Goal: Transaction & Acquisition: Download file/media

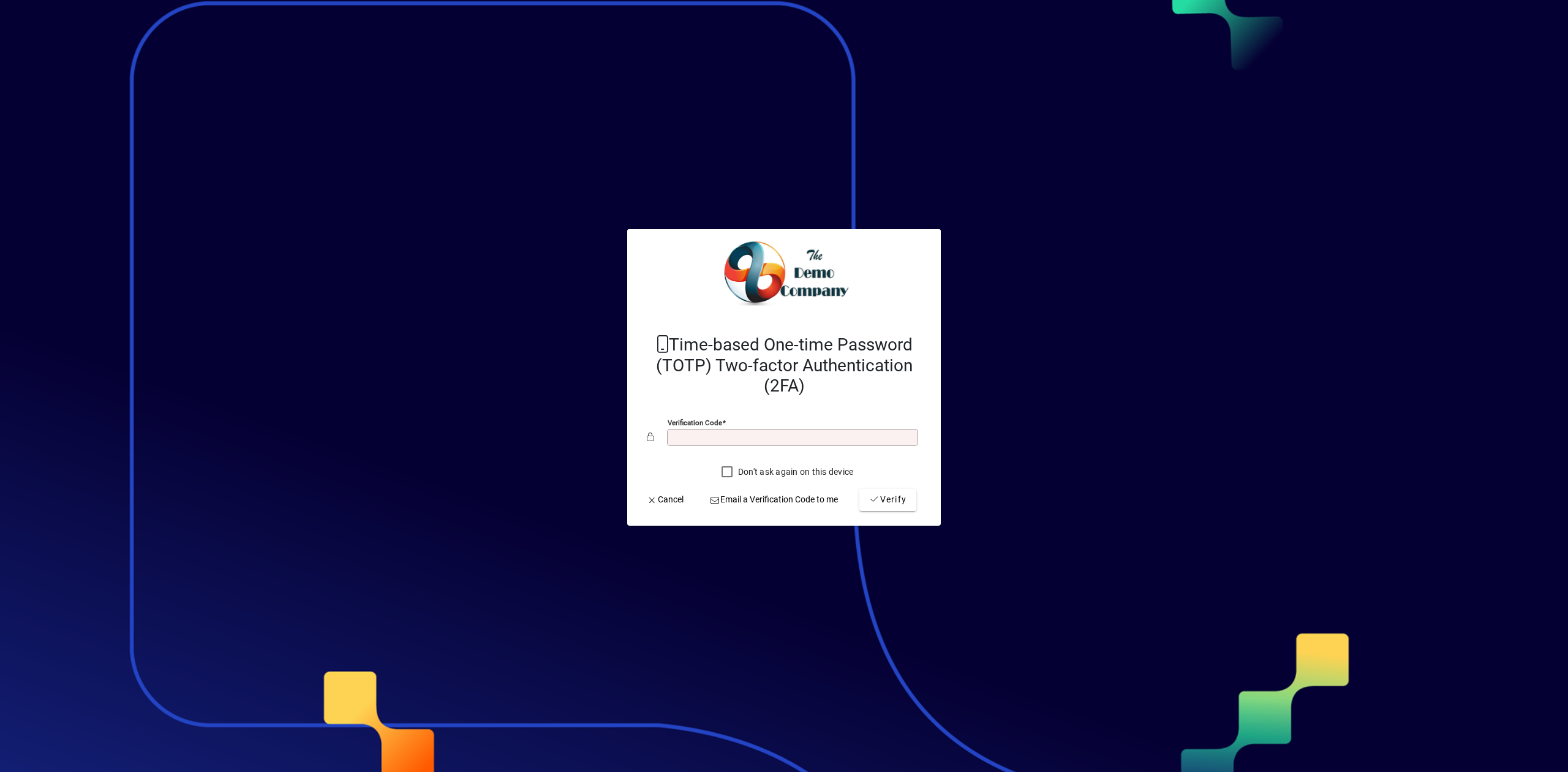
click at [735, 439] on input "Verification code" at bounding box center [793, 437] width 247 height 10
type input "******"
click at [907, 513] on span "submit" at bounding box center [888, 499] width 57 height 29
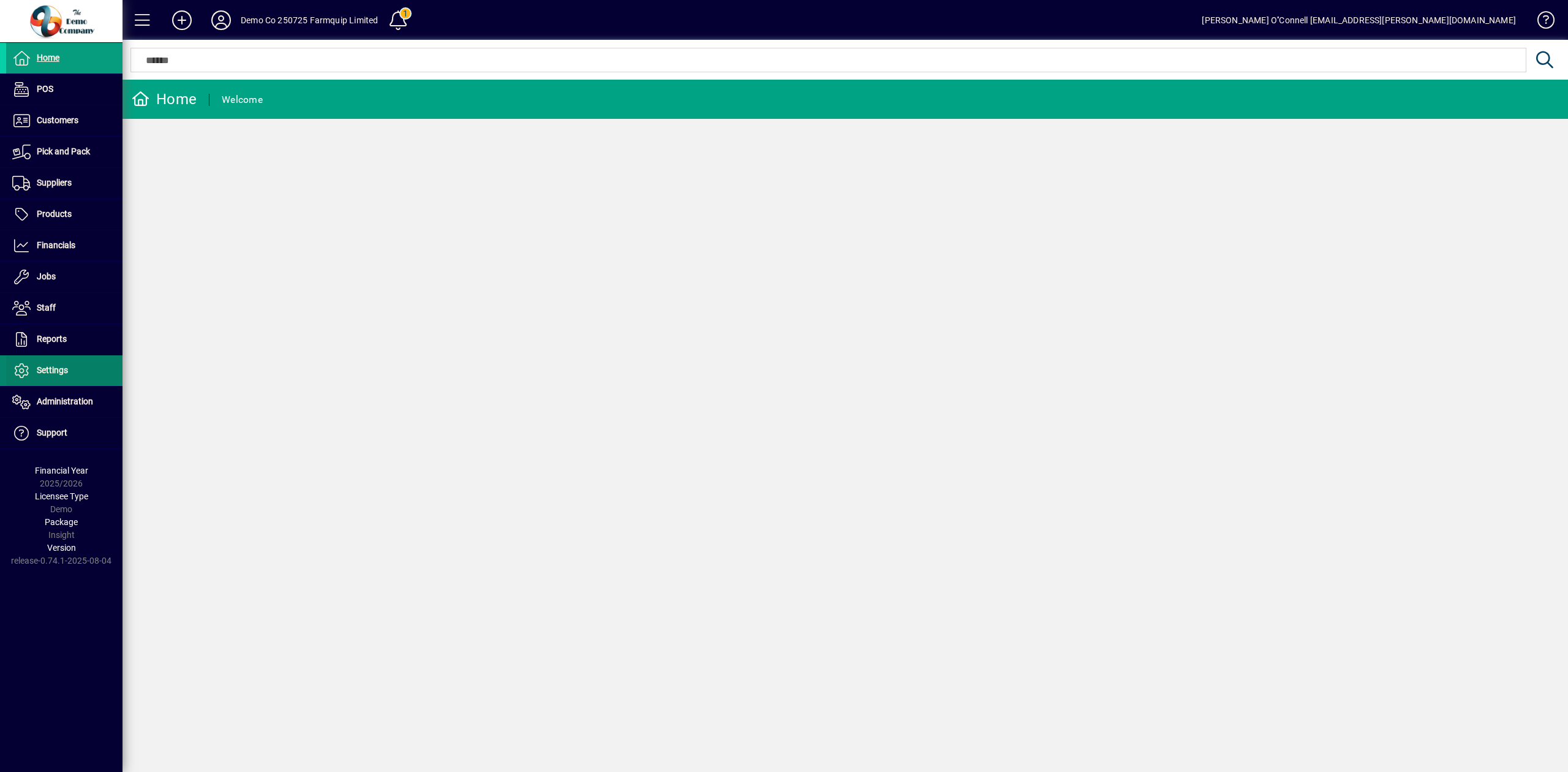
click at [53, 367] on span "Settings" at bounding box center [52, 370] width 31 height 10
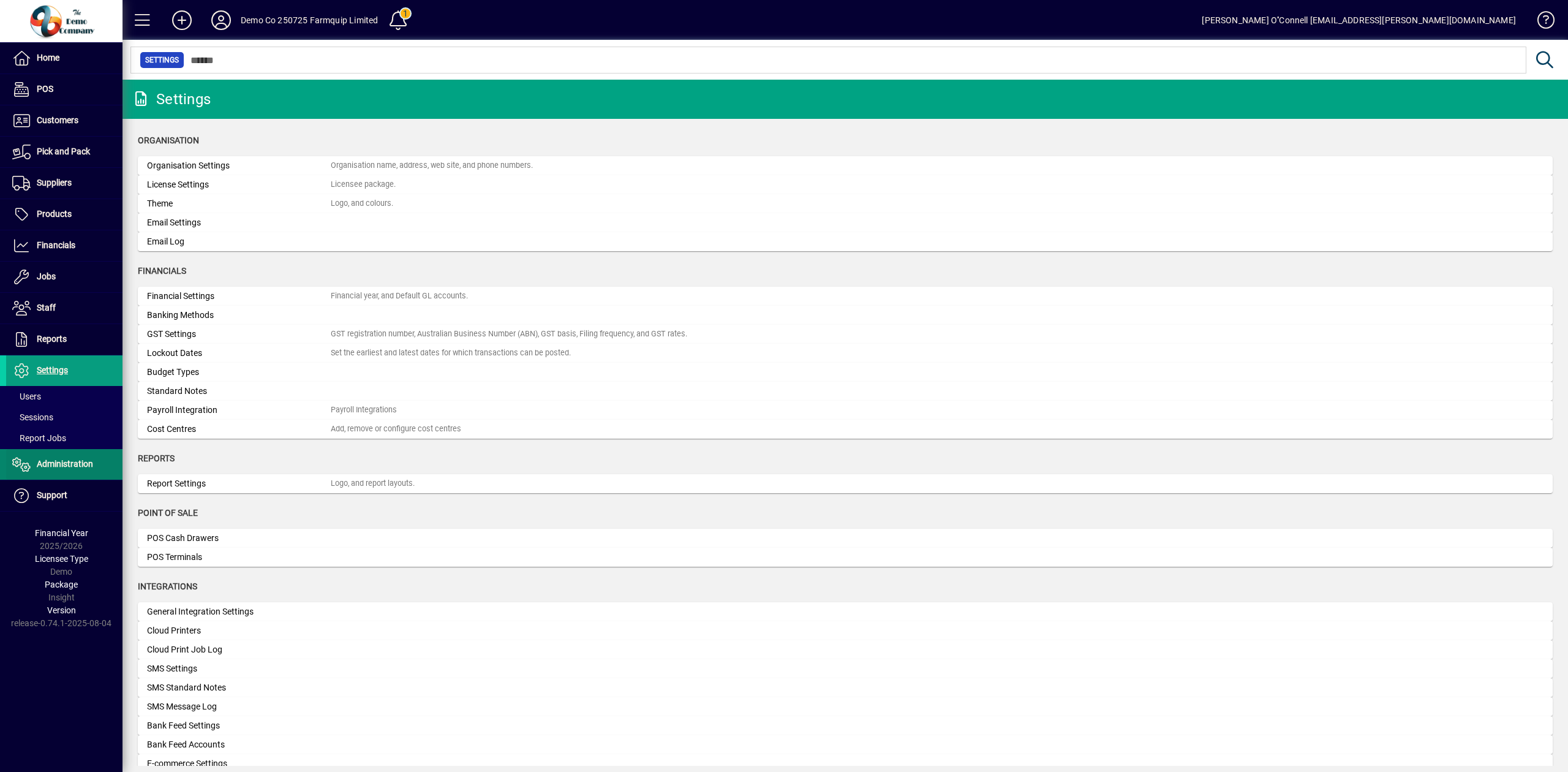
click at [67, 459] on span "Administration" at bounding box center [49, 464] width 87 height 14
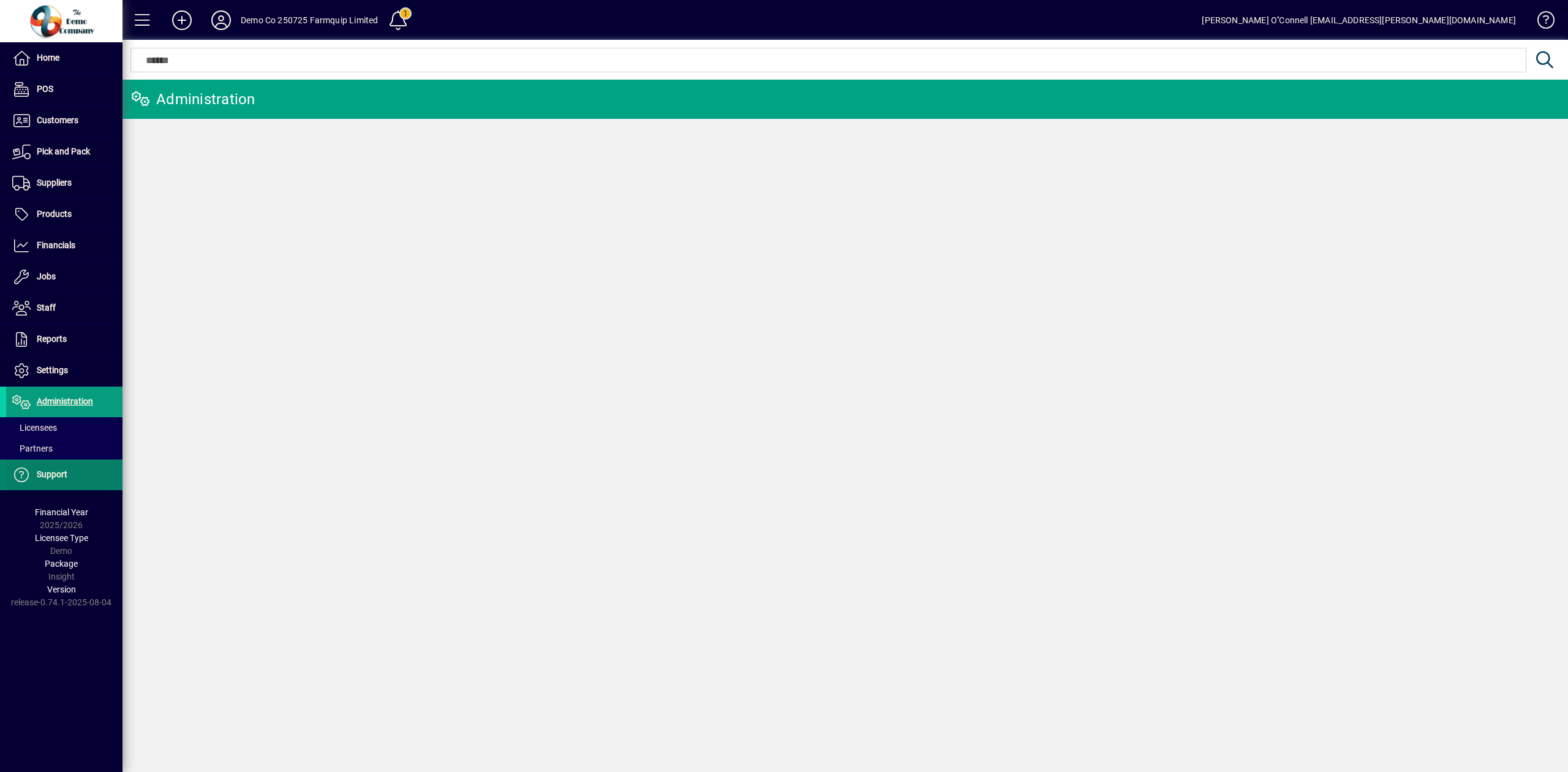
click at [42, 475] on span "Support" at bounding box center [52, 474] width 30 height 10
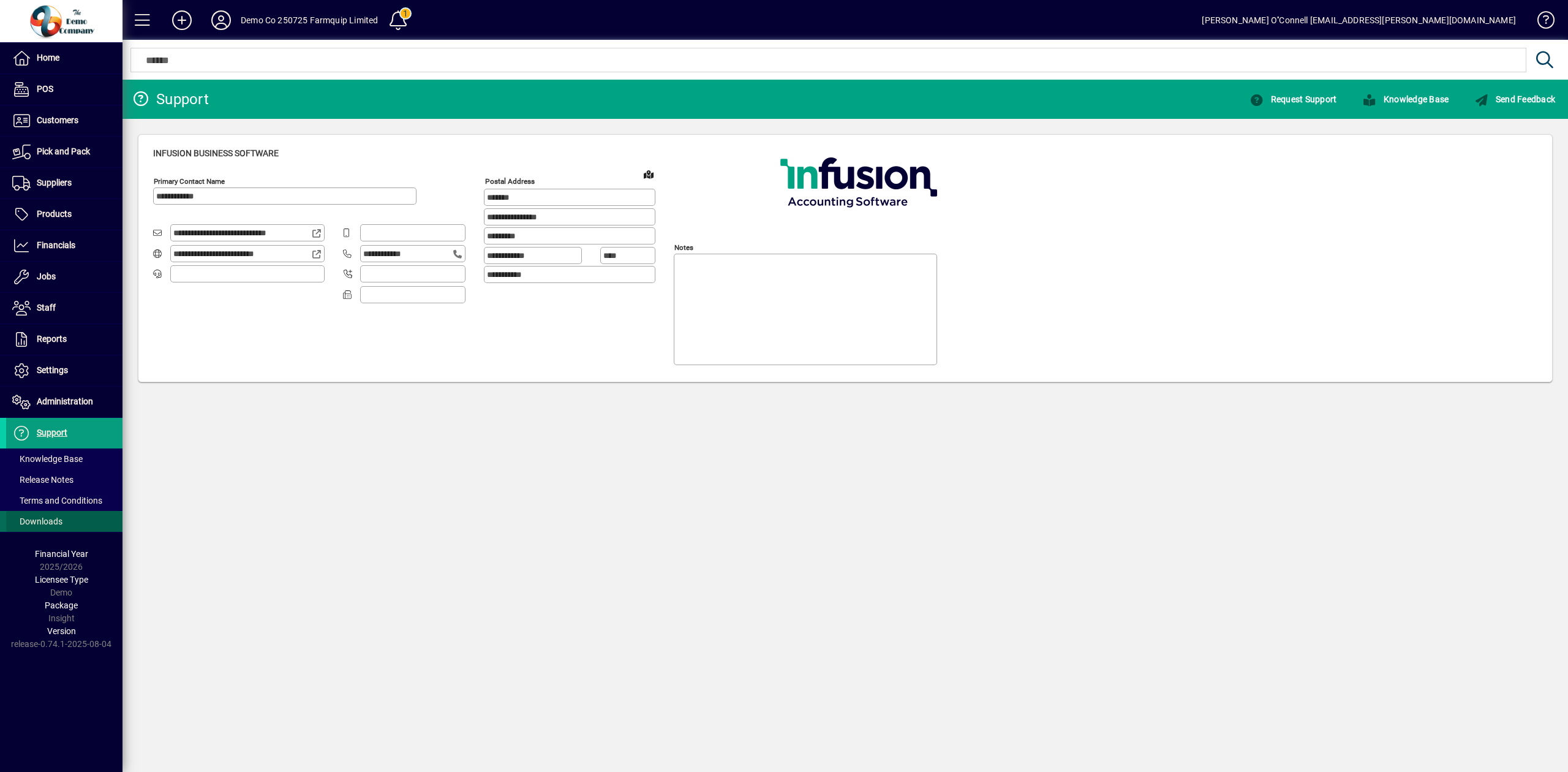
click at [37, 522] on span "Downloads" at bounding box center [38, 521] width 50 height 10
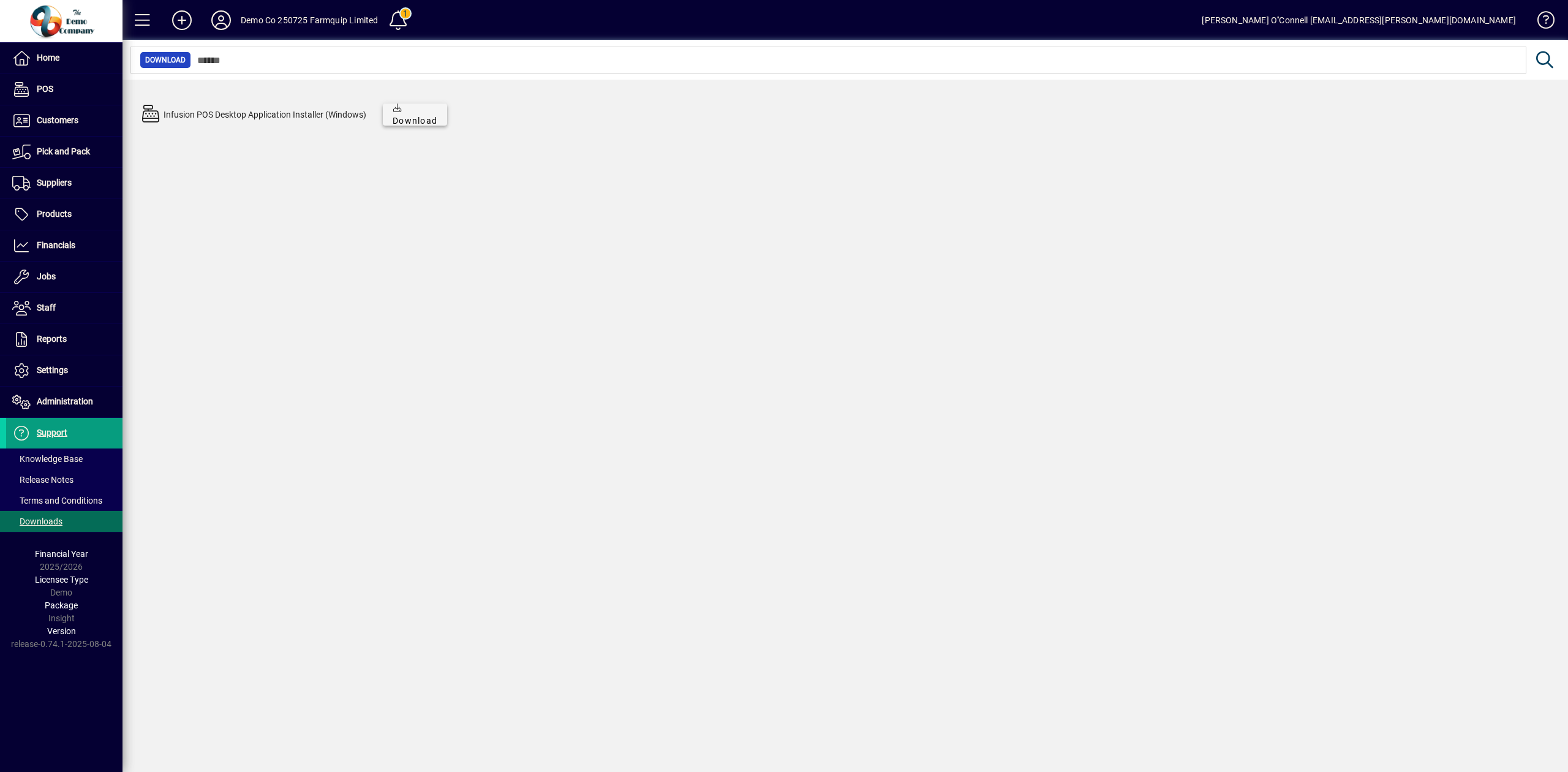
click at [422, 115] on span "Download" at bounding box center [415, 114] width 45 height 26
click at [402, 110] on icon at bounding box center [398, 108] width 11 height 9
